Goal: Book appointment/travel/reservation

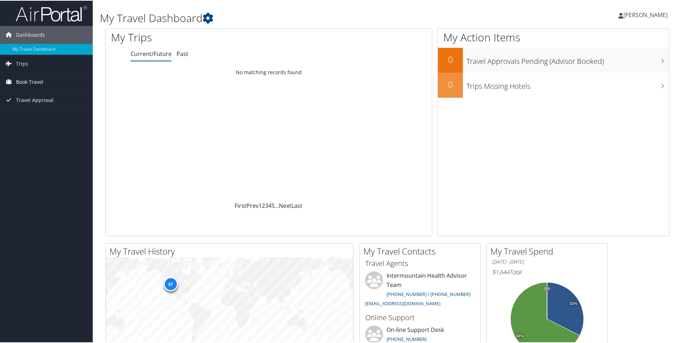
click at [29, 85] on span "Book Travel" at bounding box center [29, 81] width 27 height 18
click at [36, 119] on link "Book/Manage Online Trips" at bounding box center [46, 117] width 93 height 11
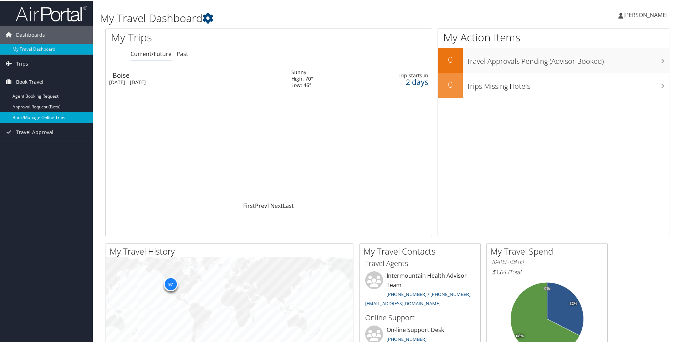
click at [46, 118] on link "Book/Manage Online Trips" at bounding box center [46, 117] width 93 height 11
